Goal: Find specific page/section: Find specific page/section

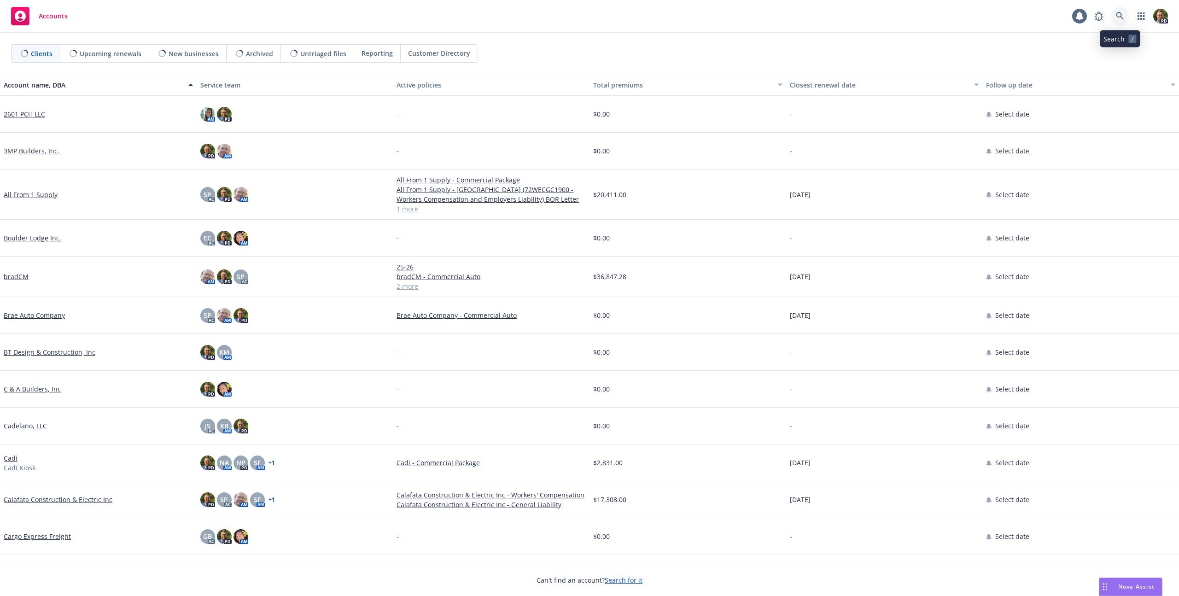
click at [1120, 15] on icon at bounding box center [1120, 16] width 8 height 8
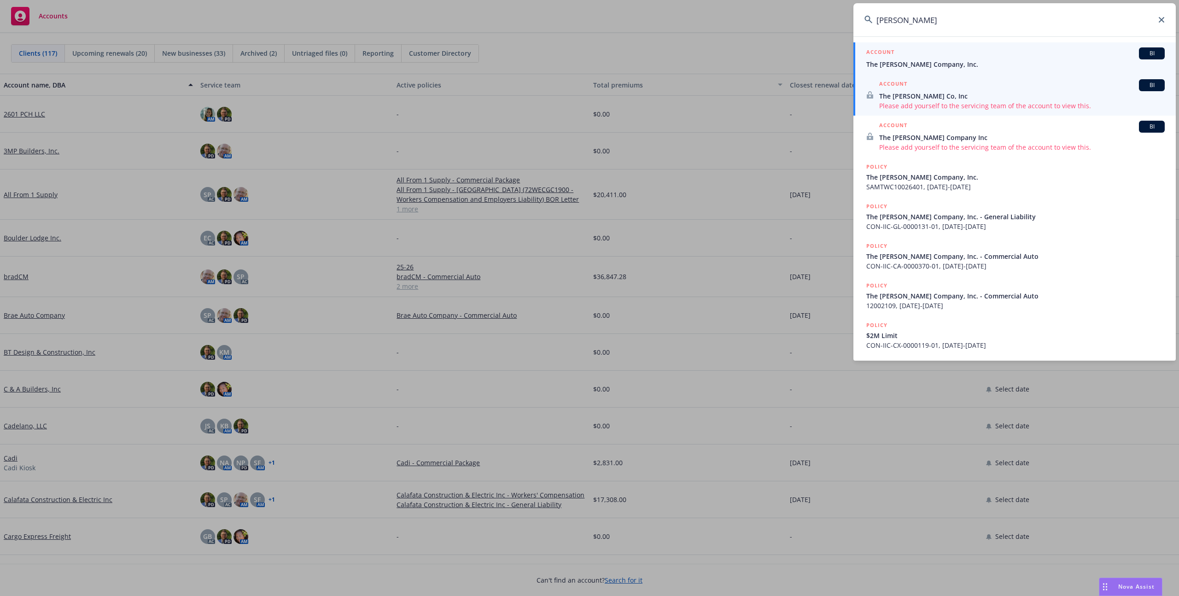
type input "[PERSON_NAME]"
click at [937, 60] on span "The [PERSON_NAME] Company, Inc." at bounding box center [1016, 64] width 299 height 10
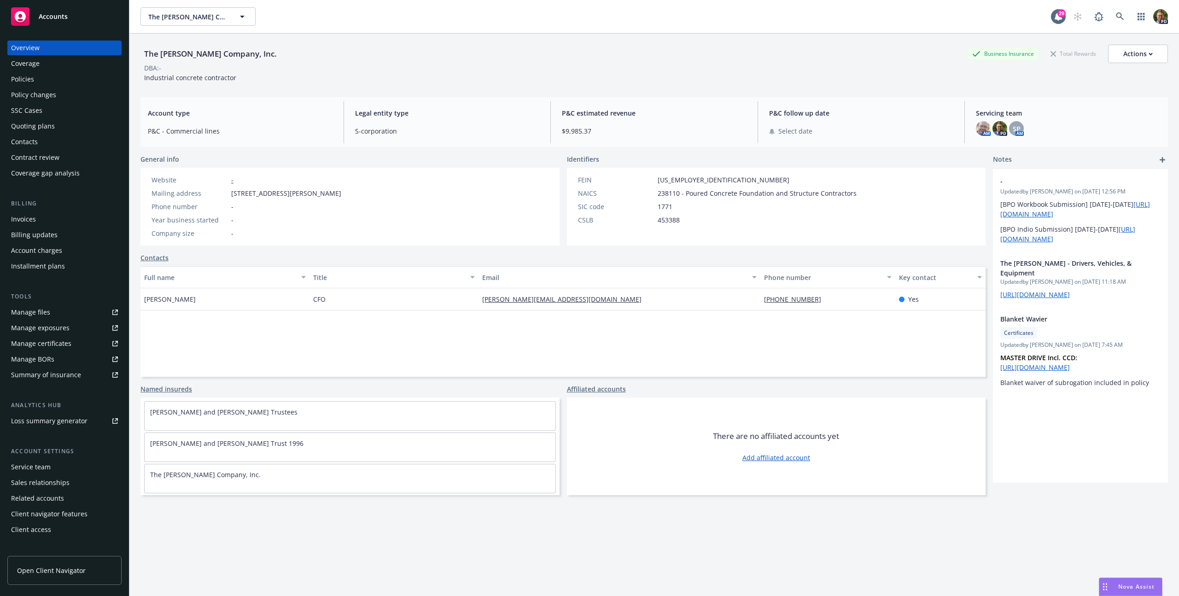
click at [36, 74] on div "Policies" at bounding box center [64, 79] width 107 height 15
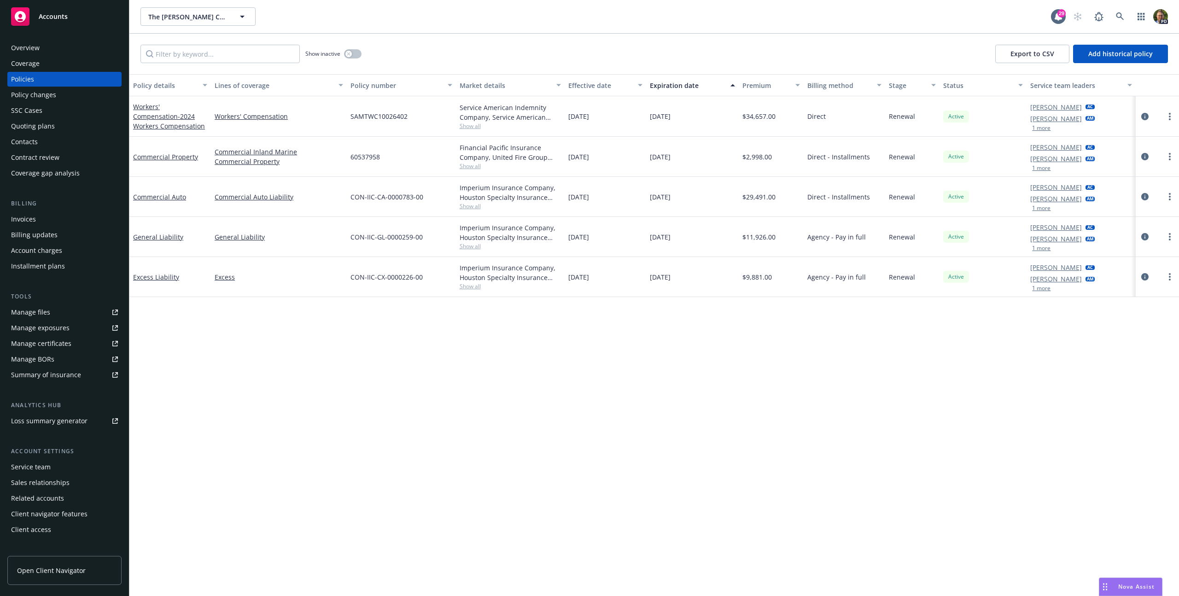
click at [44, 127] on div "Quoting plans" at bounding box center [33, 126] width 44 height 15
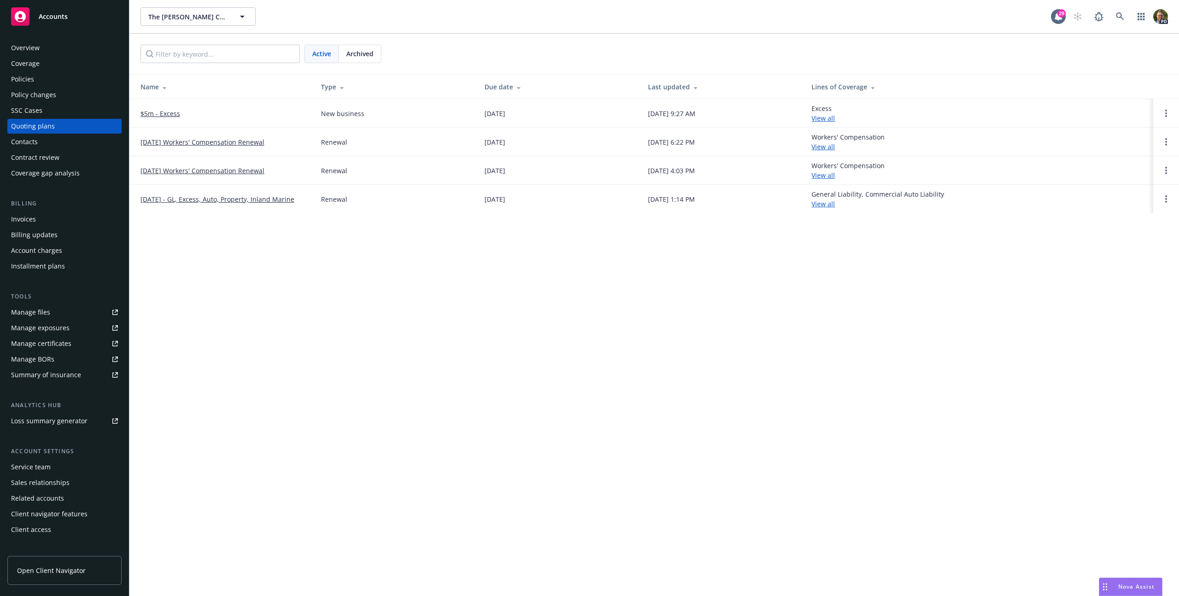
click at [367, 53] on span "Archived" at bounding box center [359, 54] width 27 height 10
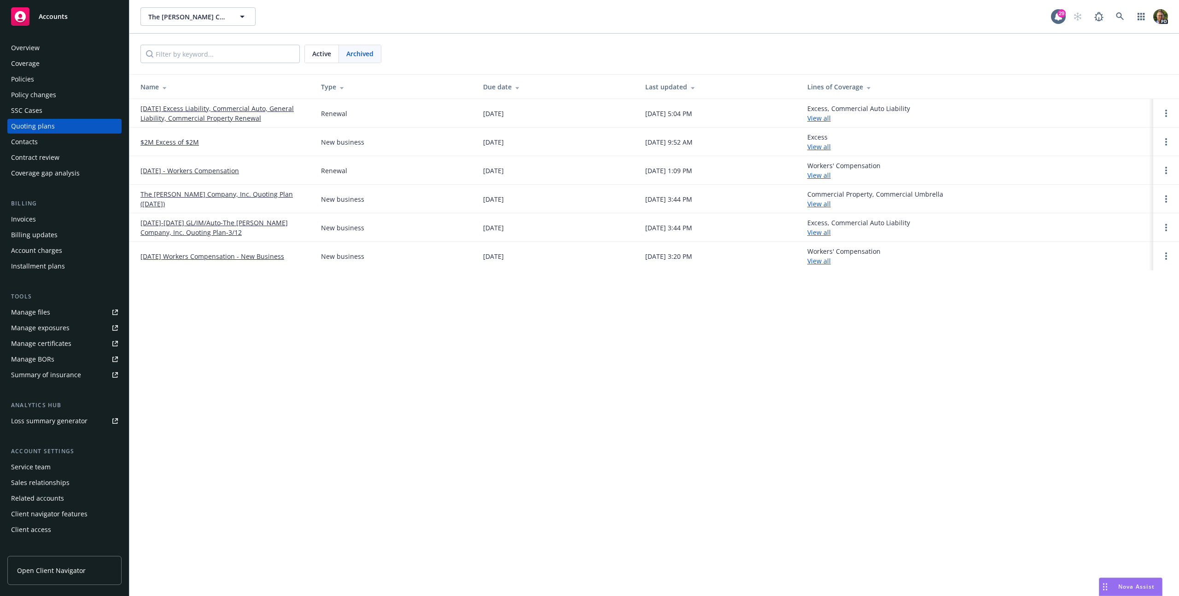
click at [316, 61] on div "Active" at bounding box center [322, 54] width 34 height 18
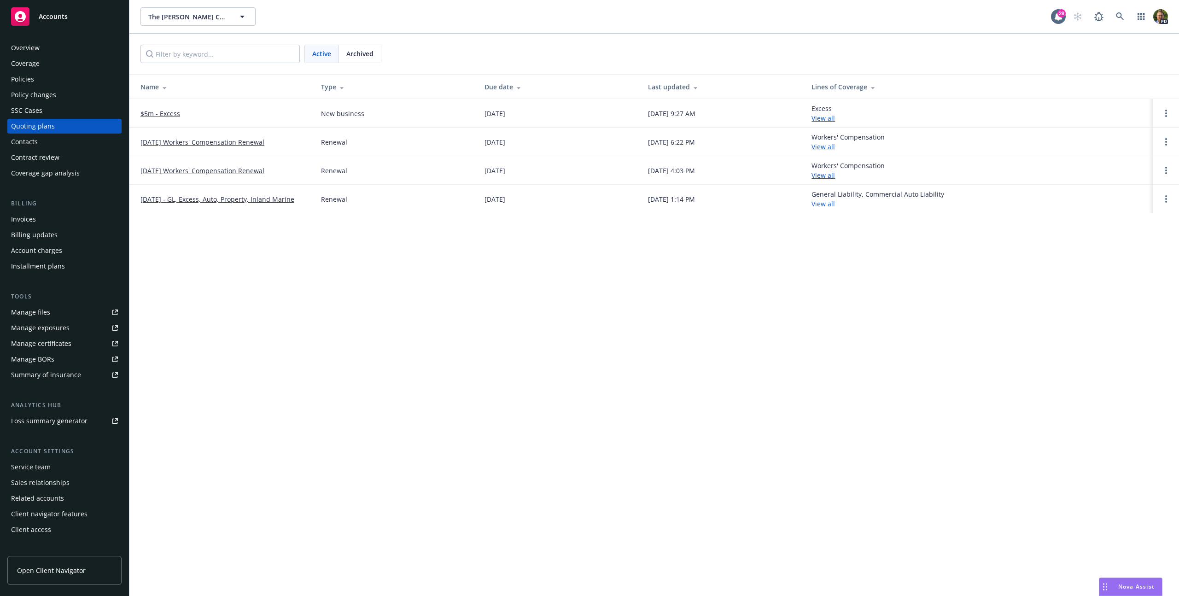
click at [361, 58] on span "Archived" at bounding box center [359, 54] width 27 height 10
